Goal: Navigation & Orientation: Go to known website

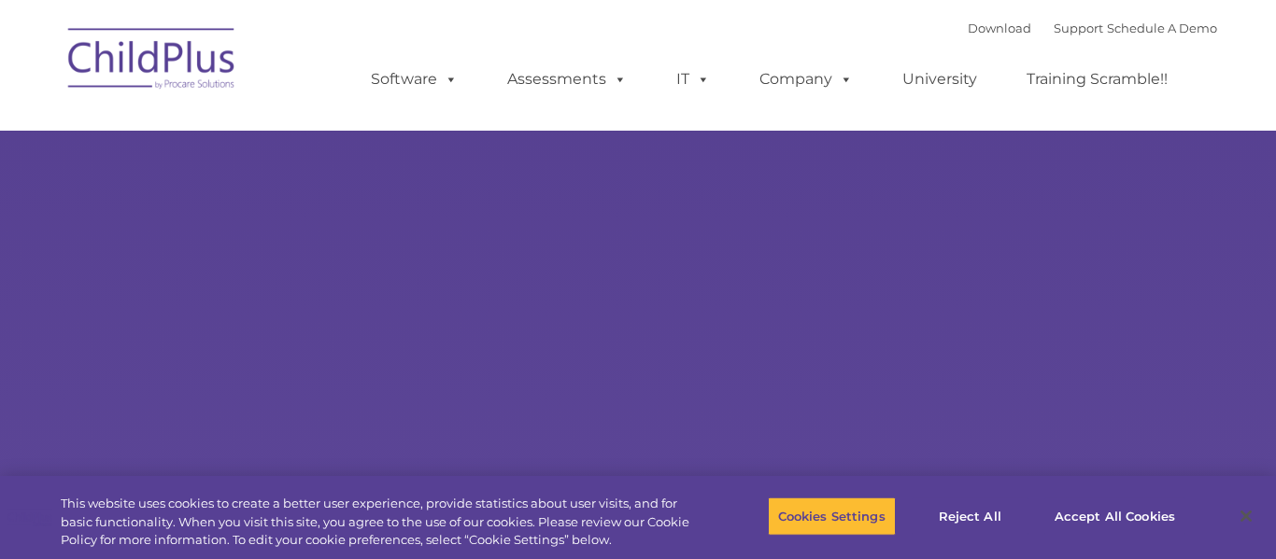
select select "MEDIUM"
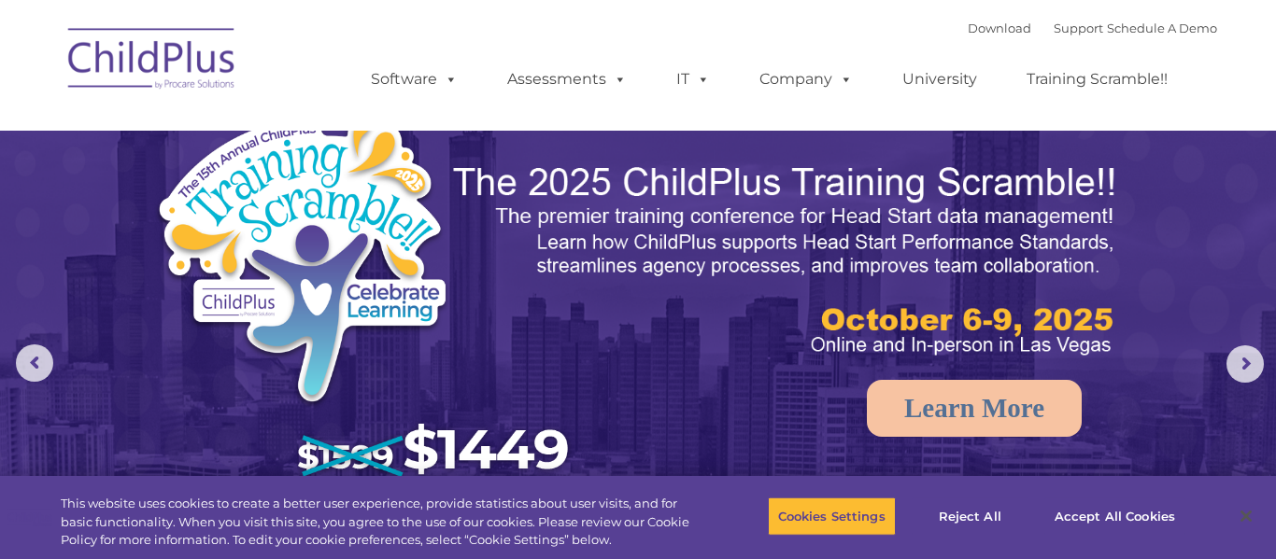
click at [131, 59] on img at bounding box center [152, 61] width 187 height 93
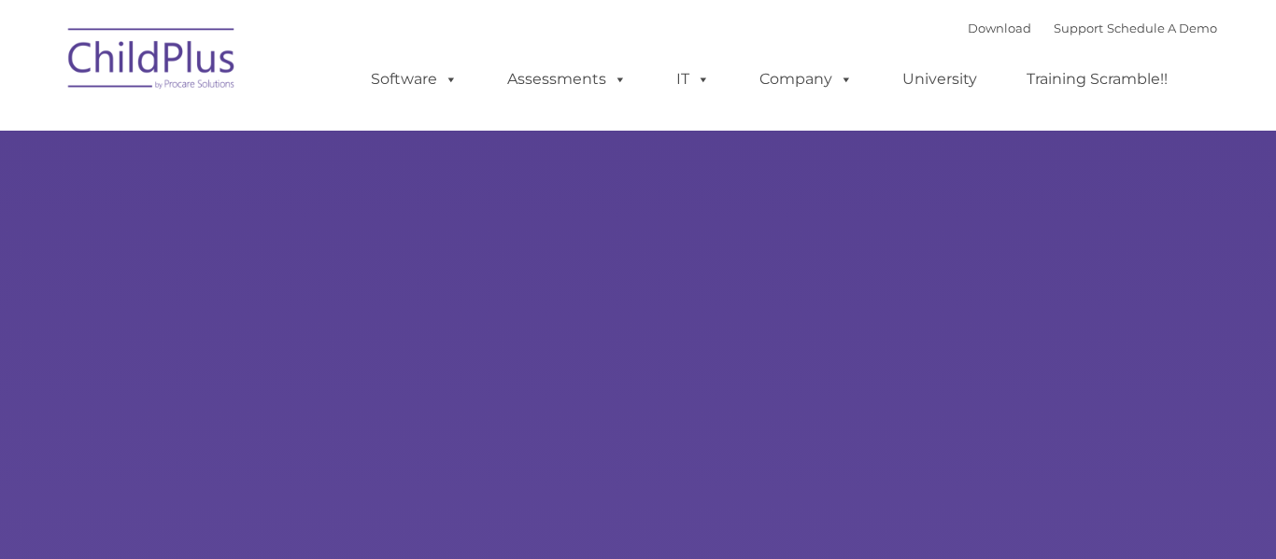
select select "MEDIUM"
